Goal: Task Accomplishment & Management: Complete application form

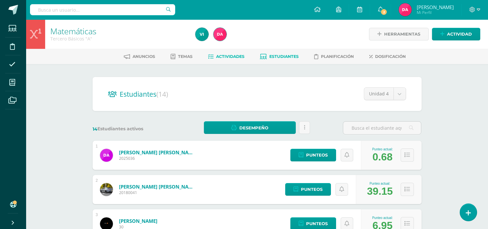
click at [216, 52] on link "Actividades" at bounding box center [226, 56] width 36 height 10
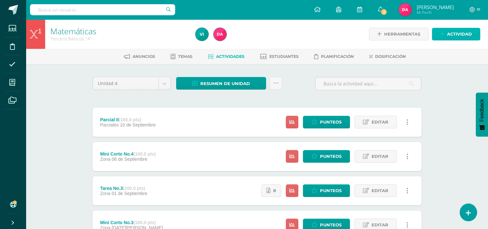
click at [458, 37] on span "Actividad" at bounding box center [459, 34] width 25 height 12
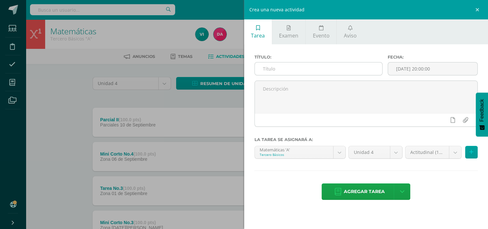
click at [276, 65] on input "text" at bounding box center [319, 68] width 128 height 13
click at [302, 71] on input "text" at bounding box center [319, 68] width 128 height 13
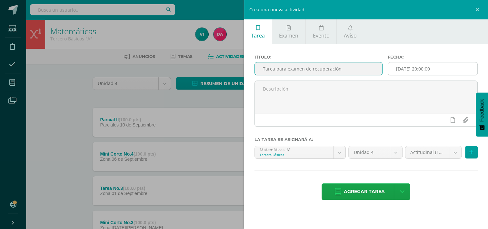
type input "Tarea para examen de recuperación"
click at [416, 72] on input "[DATE] 20:00:00" at bounding box center [432, 68] width 89 height 13
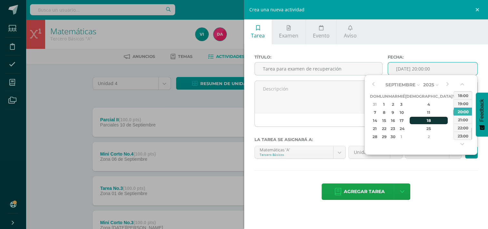
click at [423, 119] on div "18" at bounding box center [429, 120] width 38 height 7
type input "2025-09-18 20:00"
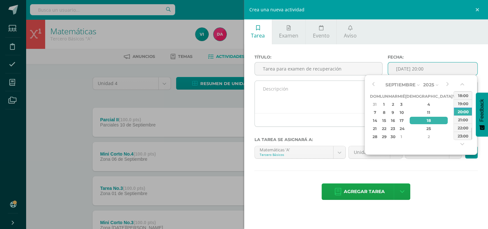
click at [338, 96] on textarea at bounding box center [366, 97] width 223 height 32
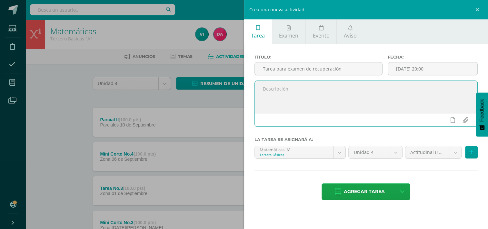
scroll to position [34, 0]
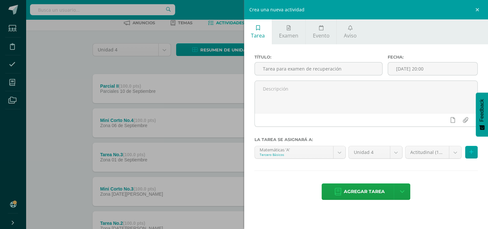
click at [184, 160] on div "Crea una nueva actividad Tarea Examen Evento Aviso Título: Tarea para examen de…" at bounding box center [244, 114] width 488 height 229
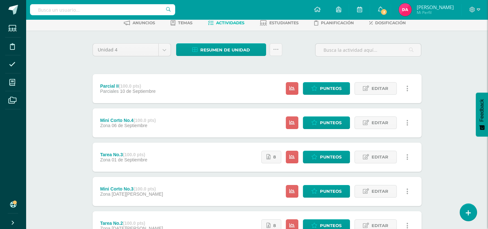
click at [210, 158] on div "Tarea No.3 (100.0 pts) Zona 01 de Septiembre Estatus de Actividad: 0 Estudiante…" at bounding box center [257, 156] width 329 height 29
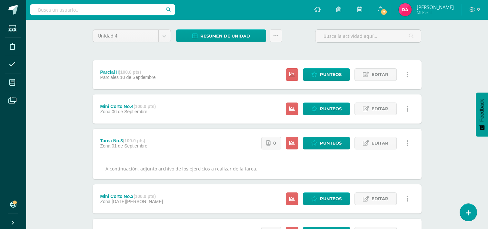
scroll to position [0, 0]
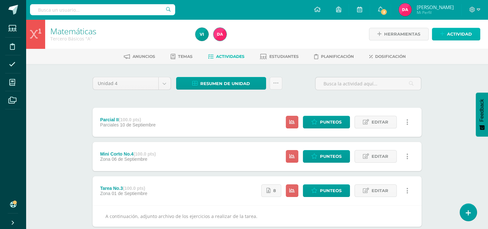
click at [462, 36] on span "Actividad" at bounding box center [459, 34] width 25 height 12
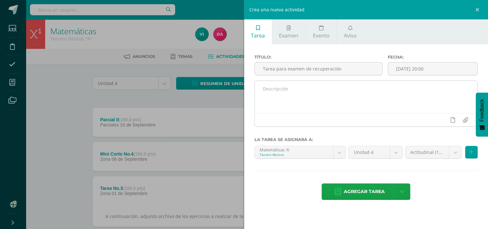
click at [293, 96] on textarea at bounding box center [366, 97] width 223 height 32
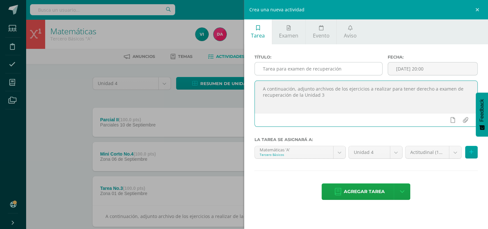
type textarea "A continuación, adjunto archivos de los ejercicios a realizar para tener derech…"
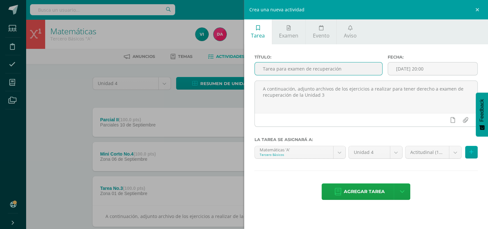
click at [354, 68] on input "Tarea para examen de recuperación" at bounding box center [319, 68] width 128 height 13
type input "Tarea para examen de recuperación - Unidad 3"
click at [170, 129] on div "Crea una nueva actividad Tarea Examen Evento Aviso Título: Tarea para examen de…" at bounding box center [244, 114] width 488 height 229
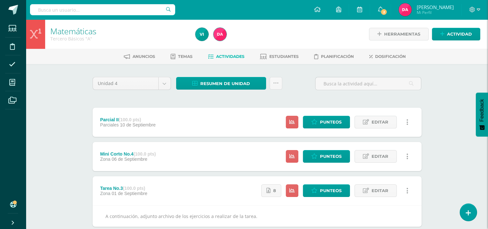
click at [170, 129] on div "Crea una nueva actividad Tarea Examen Evento Aviso Título: Tarea para examen de…" at bounding box center [244, 114] width 488 height 229
click at [171, 128] on div "Parcial II (100.0 pts) Parciales 10 de Septiembre Estatus de Actividad: 0 Estud…" at bounding box center [257, 122] width 329 height 29
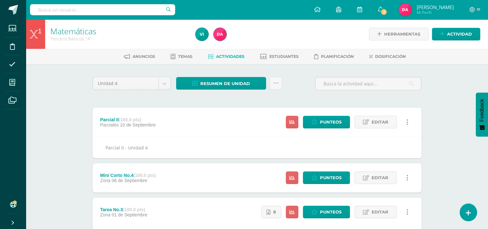
click at [202, 125] on div "Parcial II (100.0 pts) Parciales 10 de Septiembre Estatus de Actividad: 0 Estud…" at bounding box center [257, 122] width 329 height 29
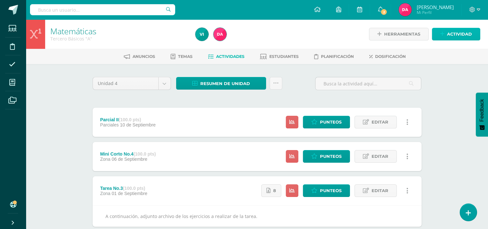
click at [446, 36] on link "Actividad" at bounding box center [456, 34] width 48 height 13
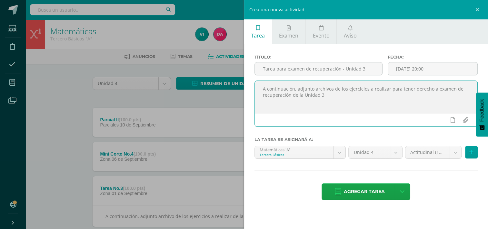
click at [331, 90] on textarea "A continuación, adjunto archivos de los ejercicios a realizar para tener derech…" at bounding box center [366, 97] width 223 height 32
click at [355, 97] on textarea "A continuación, adjunto archivo de los ejercicios a realizar para tener derecho…" at bounding box center [366, 97] width 223 height 32
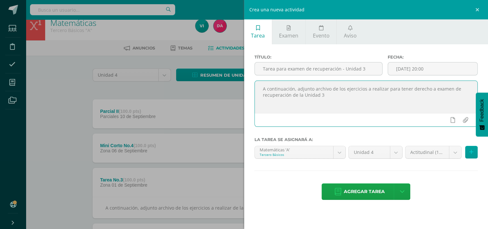
scroll to position [9, 0]
type textarea "A continuación, adjunto archivo de los ejercicios a realizar para tener derecho…"
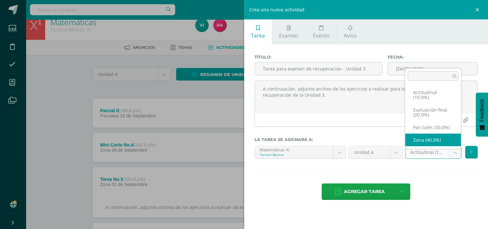
select select "171117"
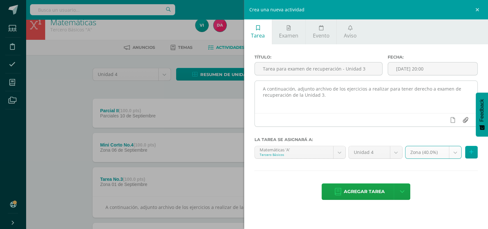
click at [465, 118] on input "file" at bounding box center [465, 120] width 13 height 12
type input "C:\fakepath\TAREA PARA EXAMEN DE RECUPERACIÓN.pdf"
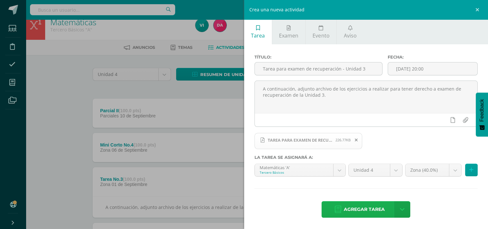
click at [368, 212] on span "Agregar tarea" at bounding box center [364, 209] width 41 height 16
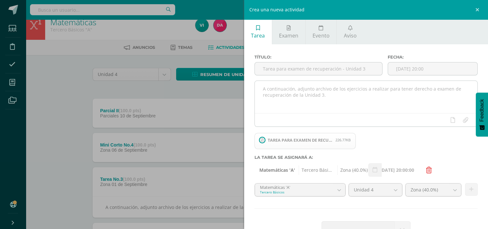
scroll to position [19, 0]
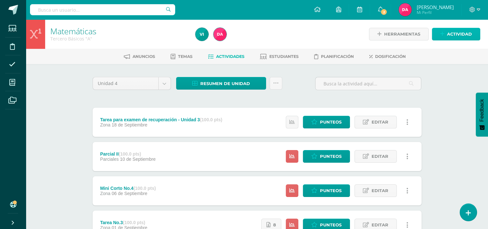
click at [456, 37] on span "Actividad" at bounding box center [459, 34] width 25 height 12
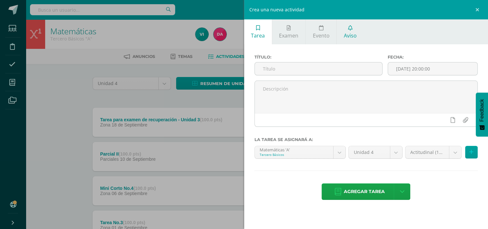
click at [353, 32] on span "Aviso" at bounding box center [350, 35] width 13 height 7
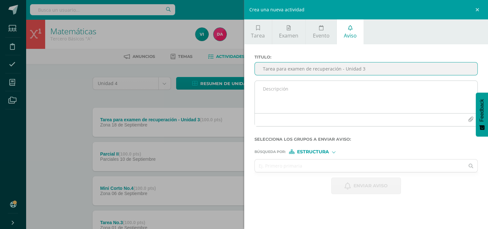
type input "Tarea para examen de recuperación - Unidad 3"
click at [287, 93] on textarea at bounding box center [366, 97] width 223 height 32
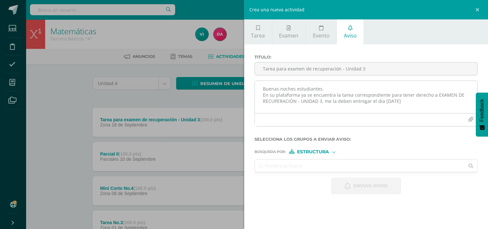
click at [398, 103] on textarea "Buenas noches estudiantes. En su plataforma ya se encuentra la tarea correspond…" at bounding box center [366, 97] width 223 height 32
click at [407, 103] on textarea "Buenas noches estudiantes. En su plataforma ya se encuentra la tarea correspond…" at bounding box center [366, 97] width 223 height 32
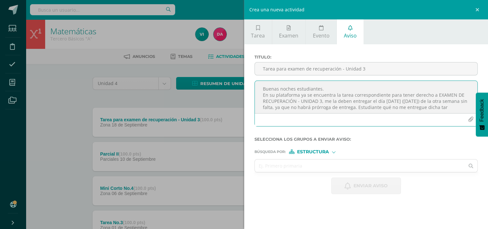
scroll to position [4, 0]
click at [411, 104] on textarea "Buenas noches estudiantes. En su plataforma ya se encuentra la tarea correspond…" at bounding box center [366, 97] width 223 height 32
click at [371, 109] on textarea "Buenas noches estudiantes. En su plataforma ya se encuentra la tarea correspond…" at bounding box center [366, 97] width 223 height 32
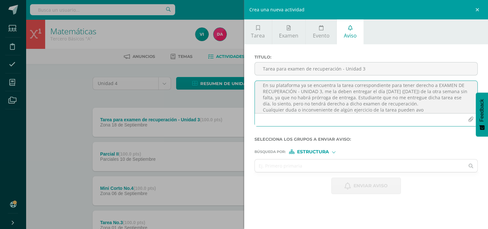
click at [424, 111] on textarea "Buenas noches estudiantes. En su plataforma ya se encuentra la tarea correspond…" at bounding box center [366, 97] width 223 height 32
click at [391, 103] on textarea "Buenas noches estudiantes. En su plataforma ya se encuentra la tarea correspond…" at bounding box center [366, 97] width 223 height 32
click at [411, 109] on textarea "Buenas noches estudiantes. En su plataforma ya se encuentra la tarea correspond…" at bounding box center [366, 97] width 223 height 32
click at [378, 110] on textarea "Buenas noches estudiantes. En su plataforma ya se encuentra la tarea correspond…" at bounding box center [366, 97] width 223 height 32
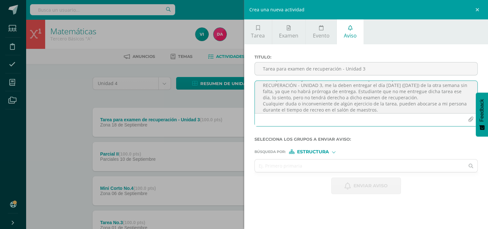
click at [393, 105] on textarea "Buenas noches estudiantes. En su plataforma ya se encuentra la tarea correspond…" at bounding box center [366, 97] width 223 height 32
click at [390, 111] on textarea "Buenas noches estudiantes. En su plataforma ya se encuentra la tarea correspond…" at bounding box center [366, 97] width 223 height 32
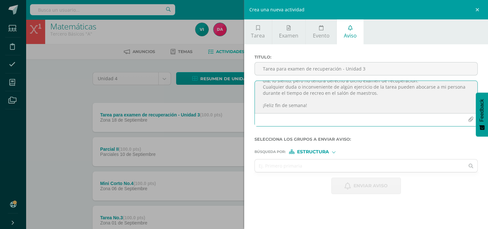
scroll to position [6, 0]
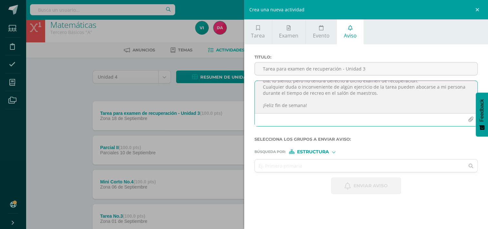
type textarea "Buenas noches estudiantes. En su plataforma ya se encuentra la tarea correspond…"
click at [315, 151] on span "Estructura" at bounding box center [313, 152] width 32 height 4
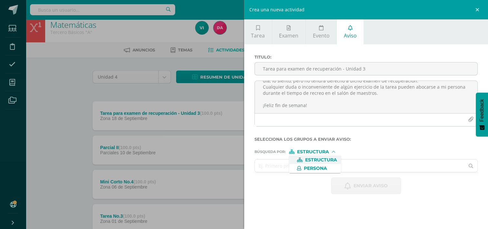
click at [365, 159] on input "text" at bounding box center [360, 165] width 210 height 13
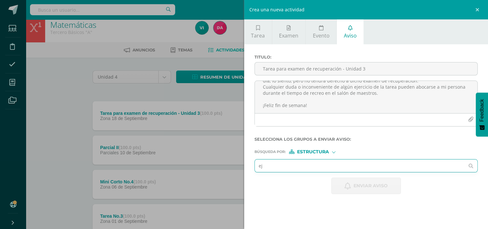
type input "e"
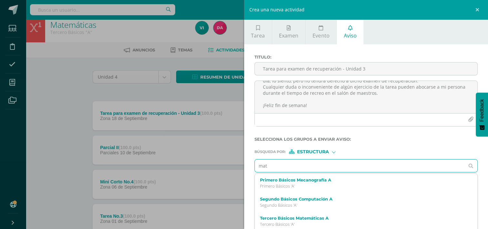
type input "mate"
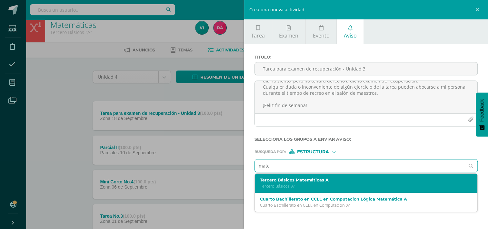
click at [307, 183] on p "Tercero Básicos 'A'" at bounding box center [361, 185] width 203 height 5
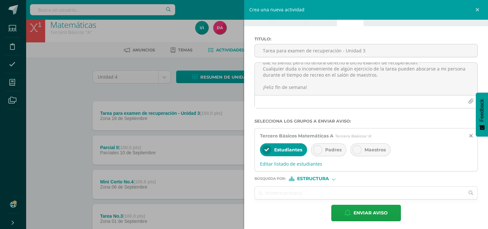
scroll to position [20, 0]
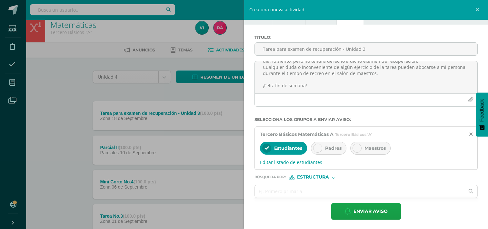
click at [316, 147] on icon at bounding box center [318, 148] width 5 height 5
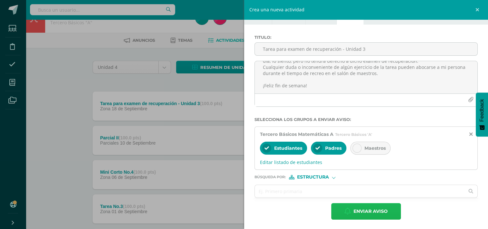
click at [354, 212] on span "Enviar aviso" at bounding box center [371, 211] width 34 height 16
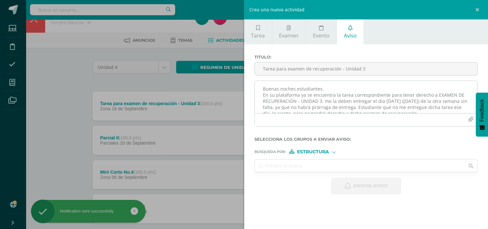
scroll to position [3, 0]
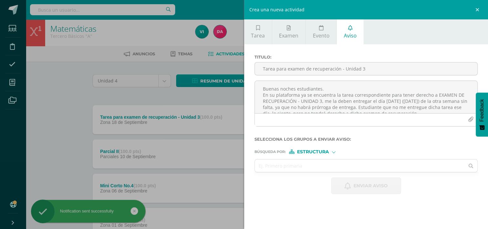
click at [167, 90] on div "Crea una nueva actividad Tarea Examen Evento Aviso Título: Fecha: 2025-09-12 20…" at bounding box center [244, 114] width 488 height 229
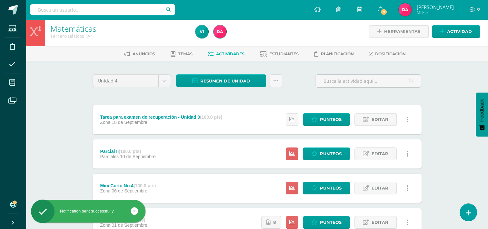
click at [193, 114] on div "Tarea para examen de recuperación - Unidad 3 (100.0 pts)" at bounding box center [161, 116] width 122 height 5
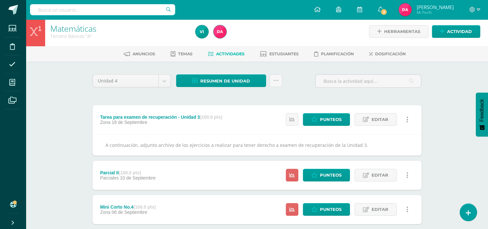
click at [192, 117] on div "Tarea para examen de recuperación - Unidad 3 (100.0 pts)" at bounding box center [161, 116] width 122 height 5
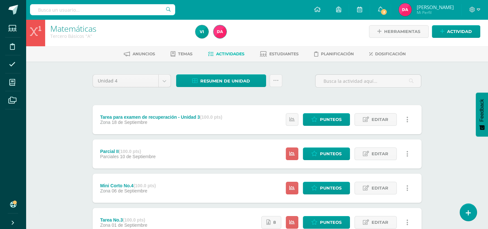
click at [194, 117] on div "Tarea para examen de recuperación - Unidad 3 (100.0 pts)" at bounding box center [161, 116] width 122 height 5
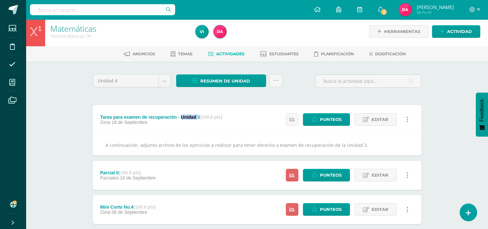
click at [194, 117] on div "Tarea para examen de recuperación - Unidad 3 (100.0 pts)" at bounding box center [161, 116] width 122 height 5
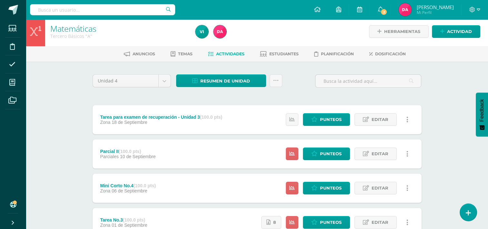
click at [340, 120] on span "Punteos" at bounding box center [331, 119] width 22 height 12
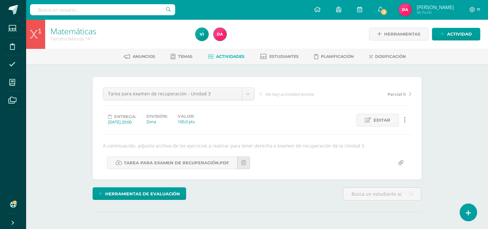
click at [234, 58] on span "Actividades" at bounding box center [230, 56] width 28 height 5
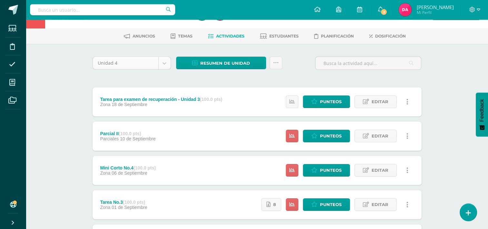
scroll to position [21, 0]
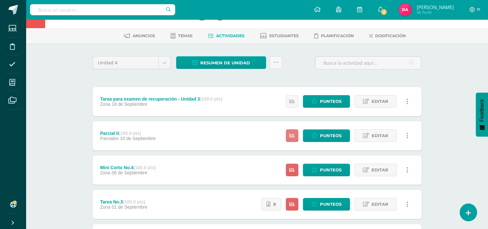
click at [294, 138] on link at bounding box center [292, 135] width 13 height 13
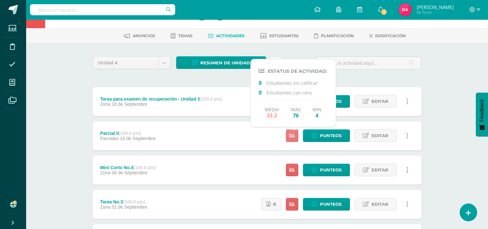
click at [294, 138] on link at bounding box center [292, 135] width 13 height 13
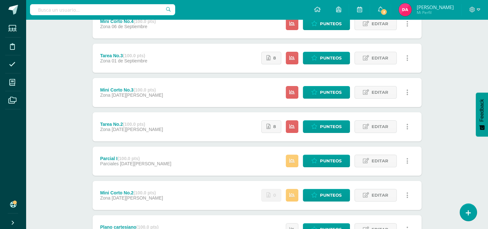
scroll to position [169, 0]
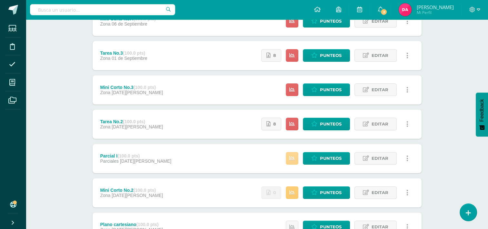
click at [292, 157] on icon at bounding box center [292, 157] width 5 height 5
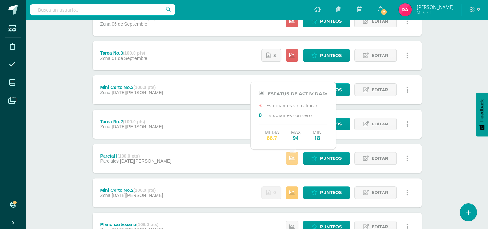
click at [292, 157] on icon at bounding box center [292, 157] width 5 height 5
click at [67, 123] on div "Matemáticas Tercero Básicos "A" Herramientas Detalle de asistencias Actividad A…" at bounding box center [257, 101] width 463 height 502
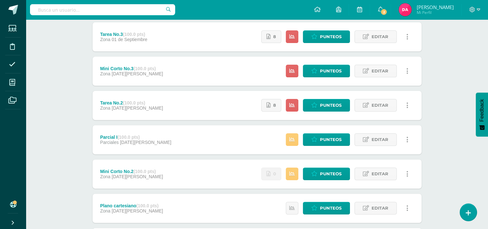
scroll to position [188, 0]
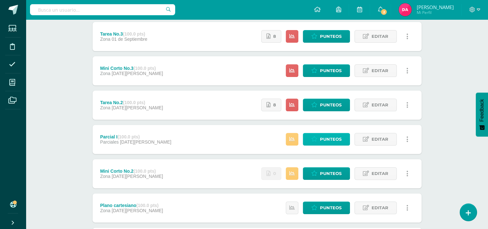
click at [318, 137] on icon at bounding box center [315, 138] width 6 height 5
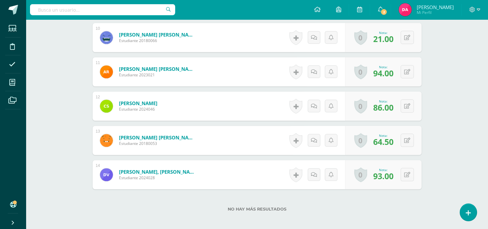
scroll to position [516, 0]
